Goal: Task Accomplishment & Management: Use online tool/utility

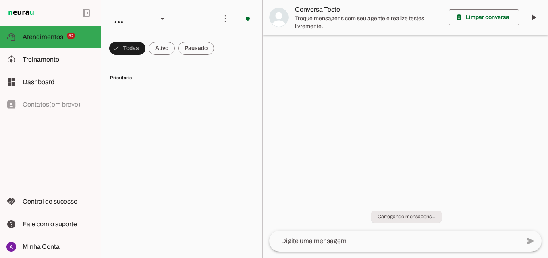
click at [146, 48] on span at bounding box center [127, 48] width 36 height 19
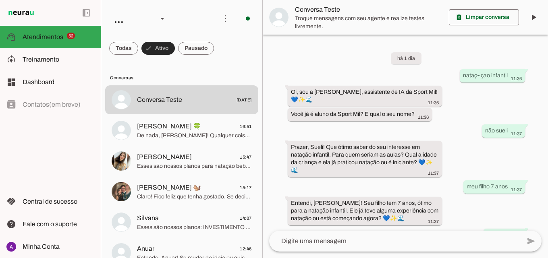
scroll to position [184, 0]
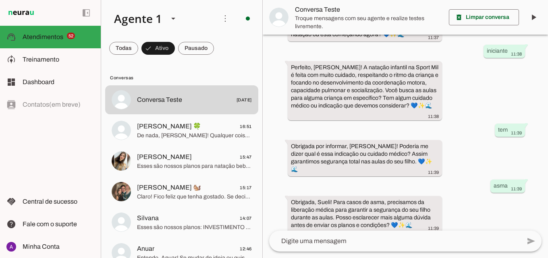
click at [186, 63] on chat-list "Agente 1 Criar Agente Você atingiu o limite de IAs Neurau permitidas. Atualize …" at bounding box center [182, 129] width 162 height 258
click at [138, 53] on span at bounding box center [123, 48] width 29 height 19
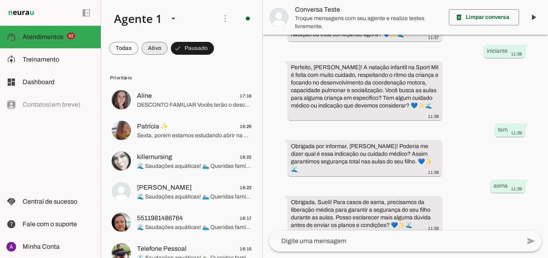
click at [138, 53] on span at bounding box center [123, 48] width 29 height 19
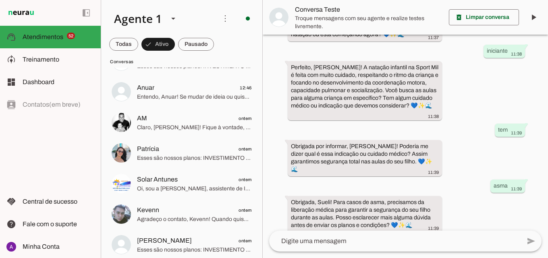
scroll to position [0, 0]
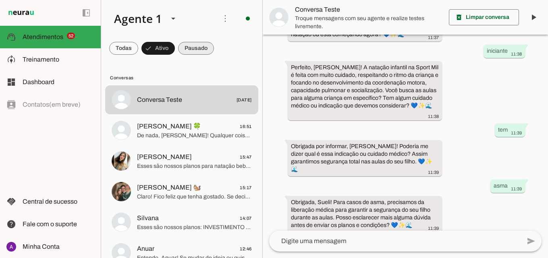
click at [138, 56] on span at bounding box center [123, 48] width 29 height 19
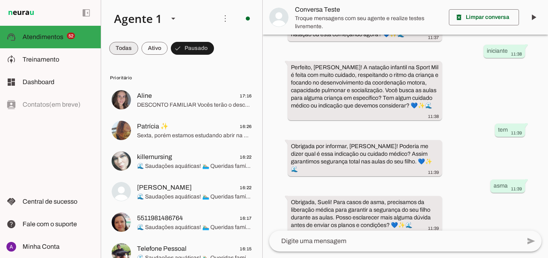
click at [114, 51] on span at bounding box center [123, 48] width 29 height 19
click at [123, 55] on span at bounding box center [127, 48] width 36 height 19
click at [131, 51] on span at bounding box center [123, 48] width 29 height 19
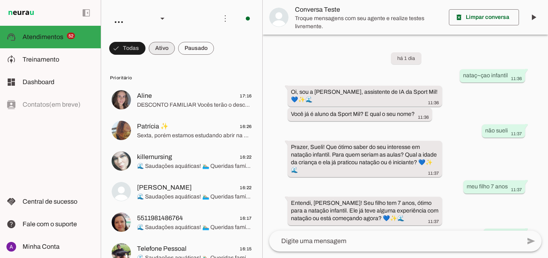
scroll to position [184, 0]
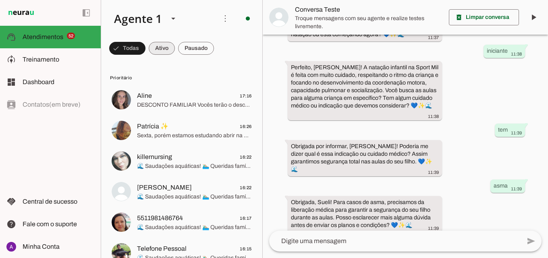
click at [146, 48] on span at bounding box center [127, 48] width 36 height 19
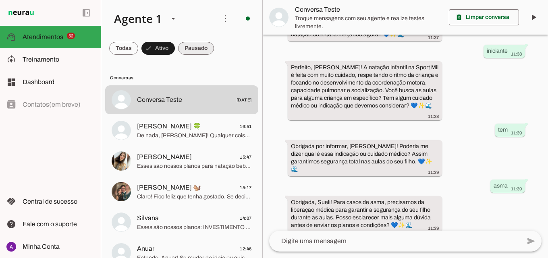
click at [138, 49] on span at bounding box center [123, 48] width 29 height 19
